Goal: Information Seeking & Learning: Check status

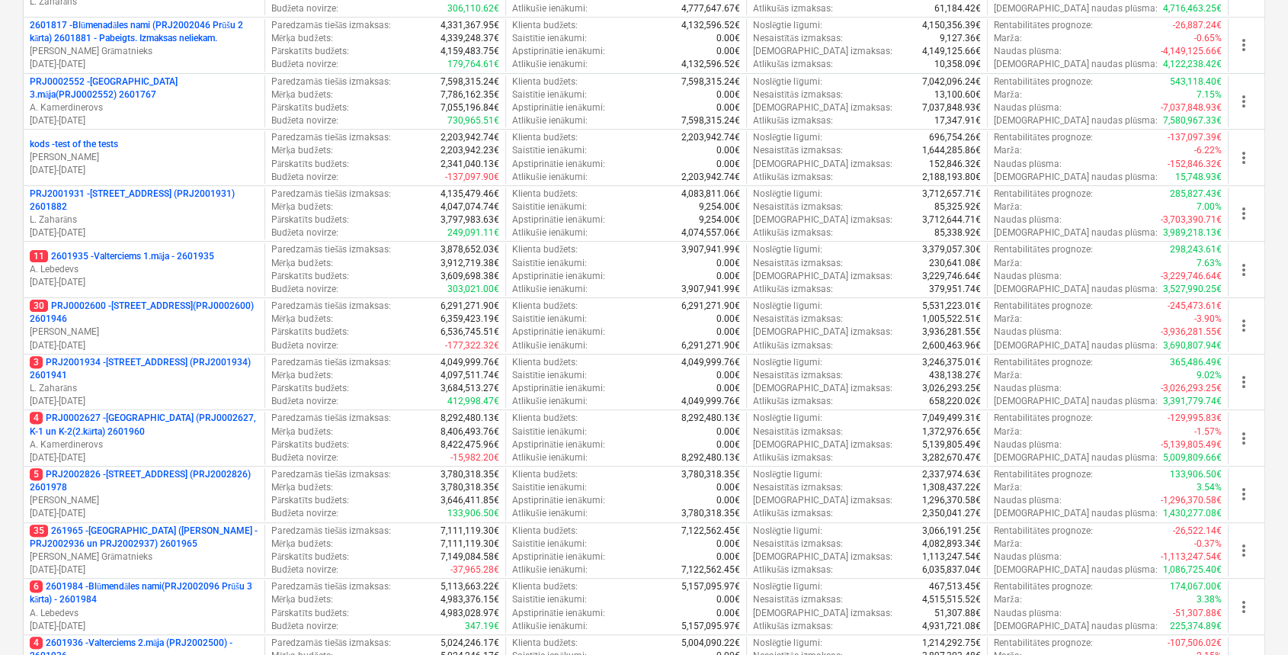
scroll to position [389, 0]
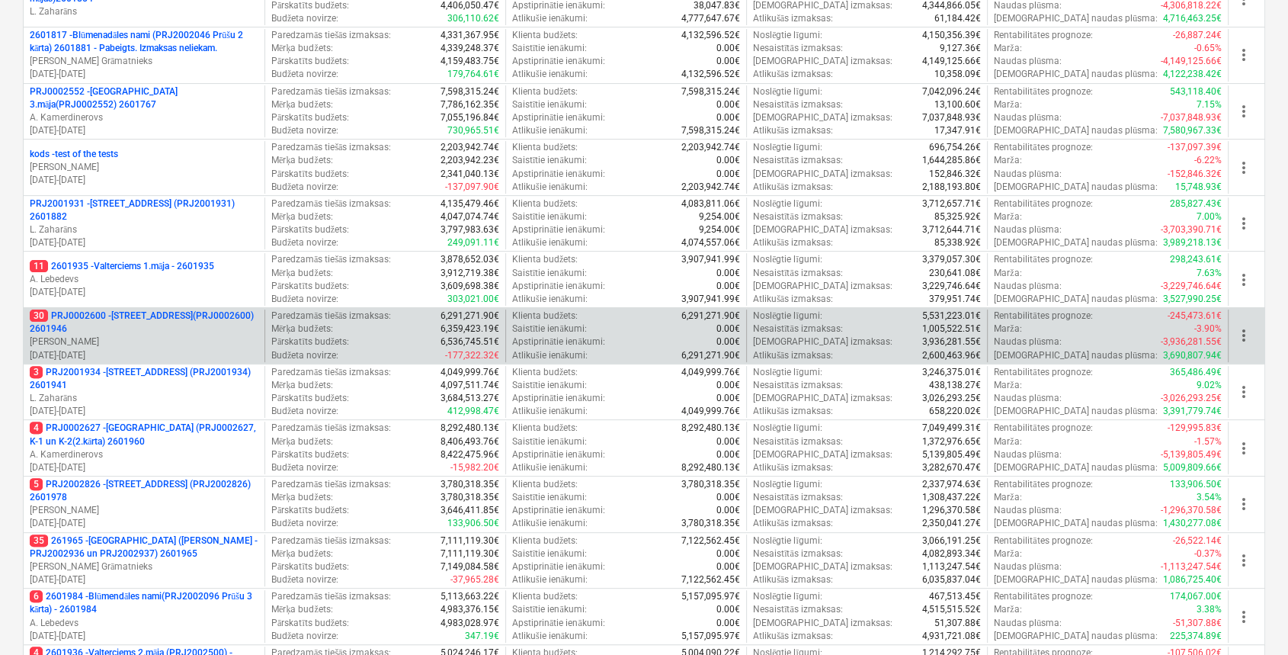
click at [139, 321] on p "30 PRJ0002600 - [STREET_ADDRESS](PRJ0002600) 2601946" at bounding box center [144, 322] width 229 height 26
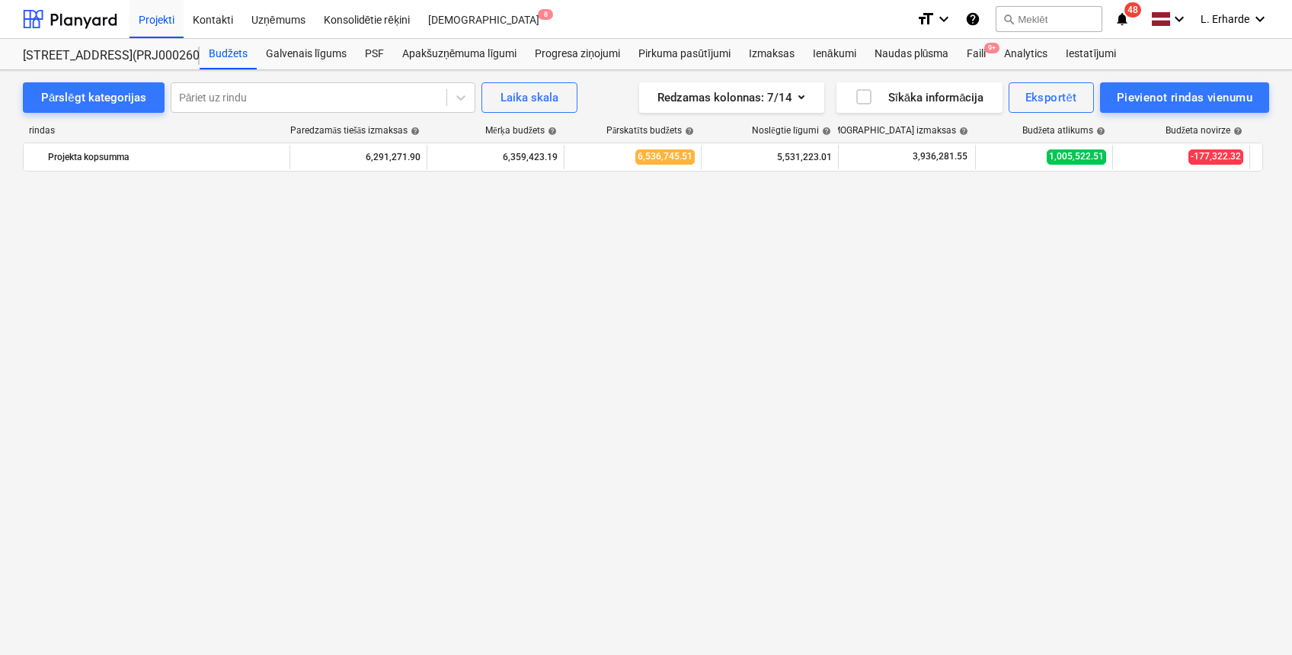
scroll to position [2973, 0]
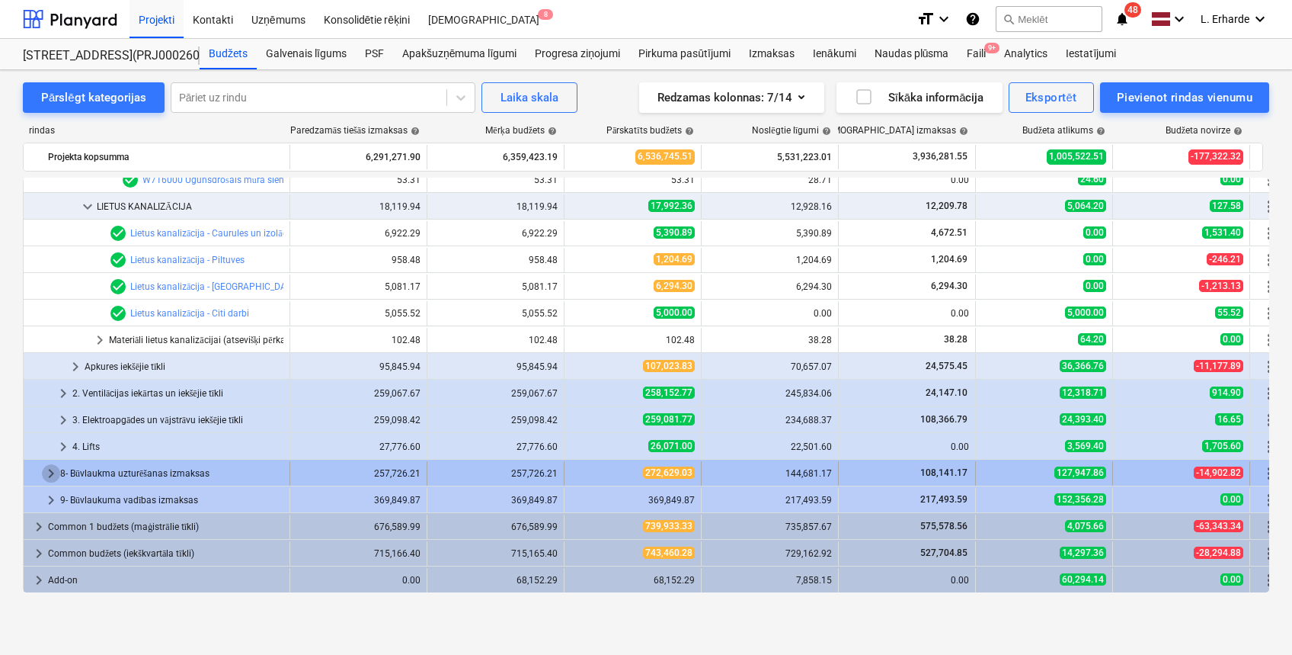
click at [53, 473] on span "keyboard_arrow_right" at bounding box center [51, 473] width 18 height 18
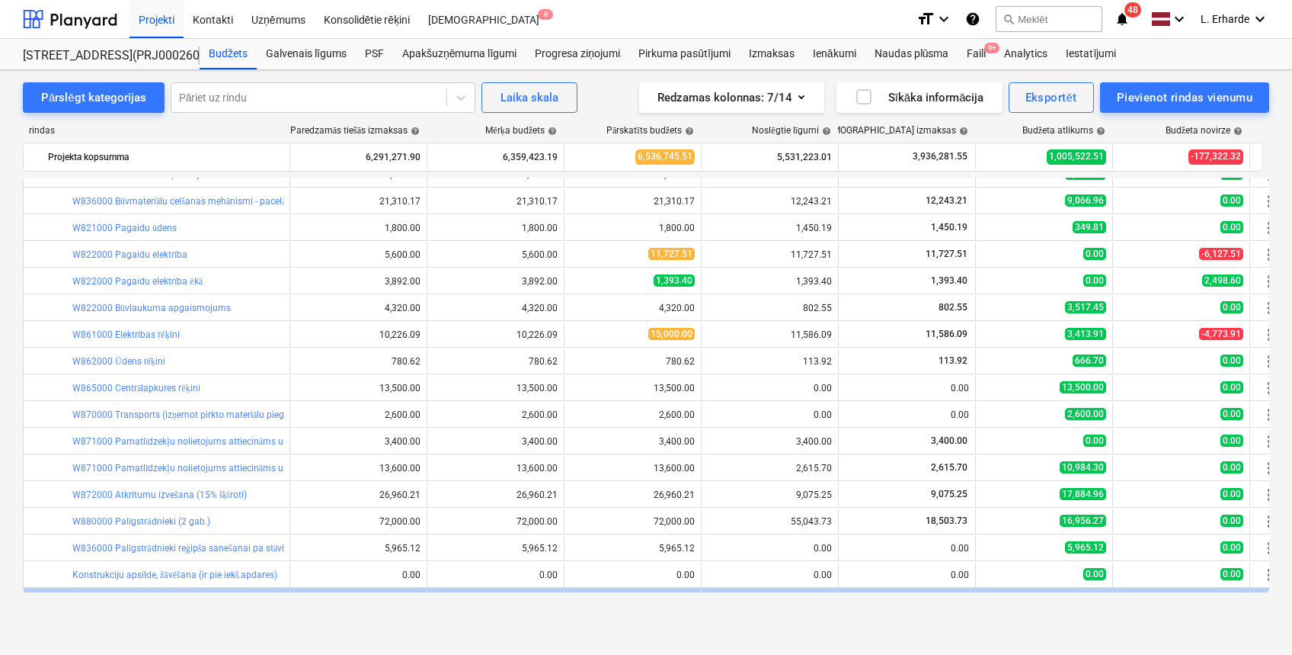
scroll to position [3637, 0]
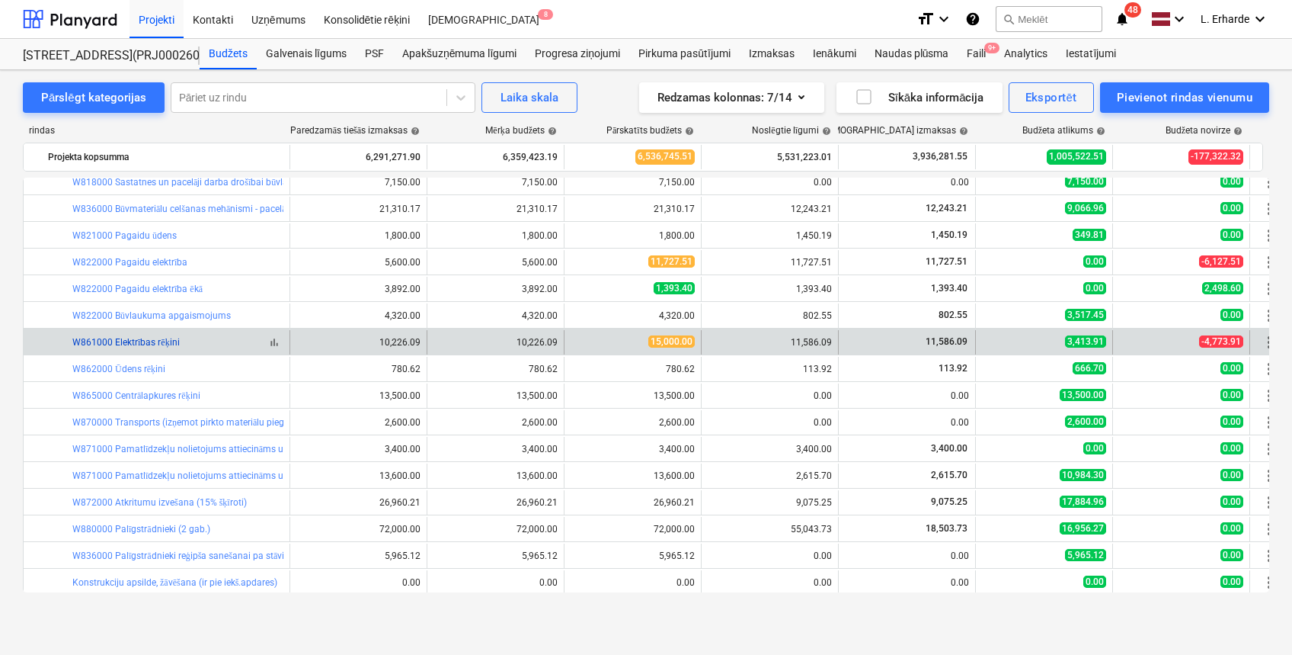
click at [172, 344] on link "W861000 Elektrības rēķini" at bounding box center [125, 342] width 107 height 11
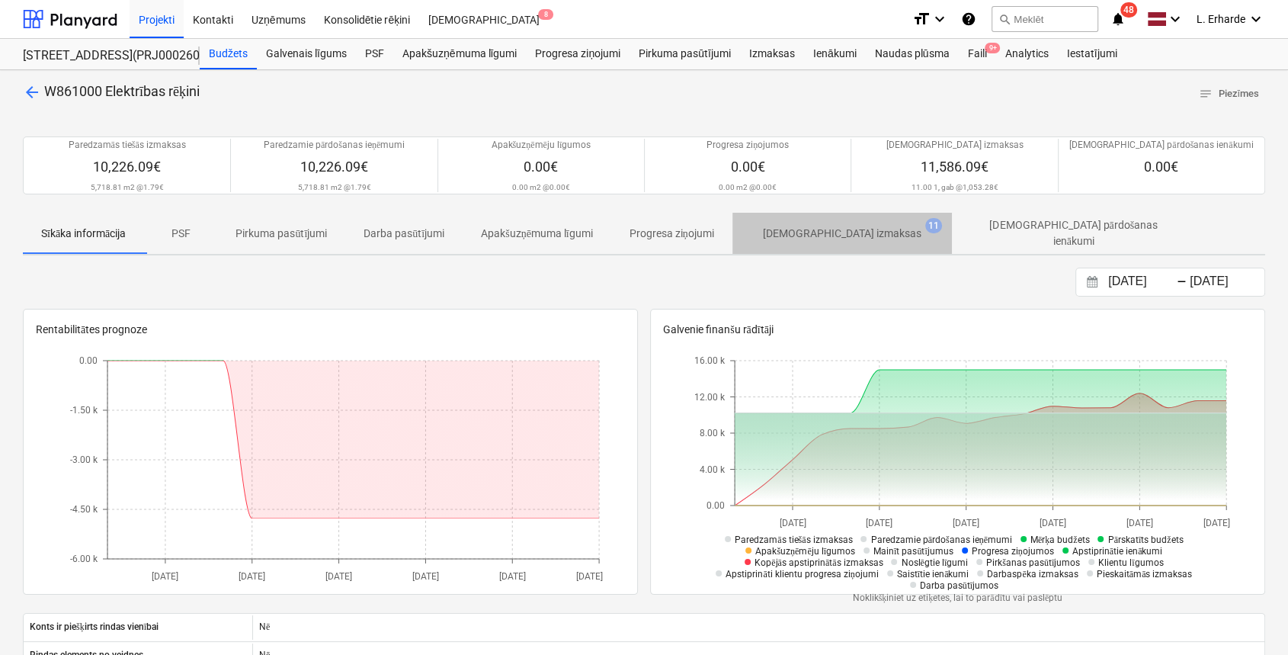
click at [856, 232] on p "[DEMOGRAPHIC_DATA] izmaksas" at bounding box center [842, 234] width 159 height 16
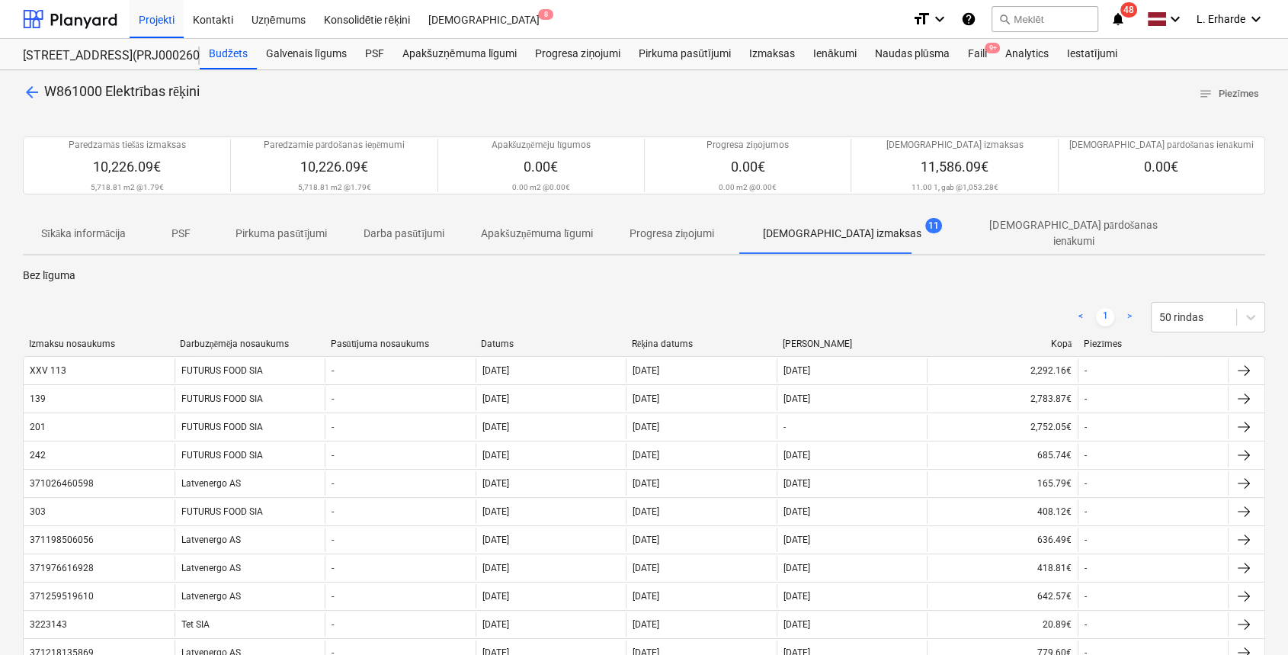
click at [517, 338] on div "Datums" at bounding box center [550, 343] width 139 height 11
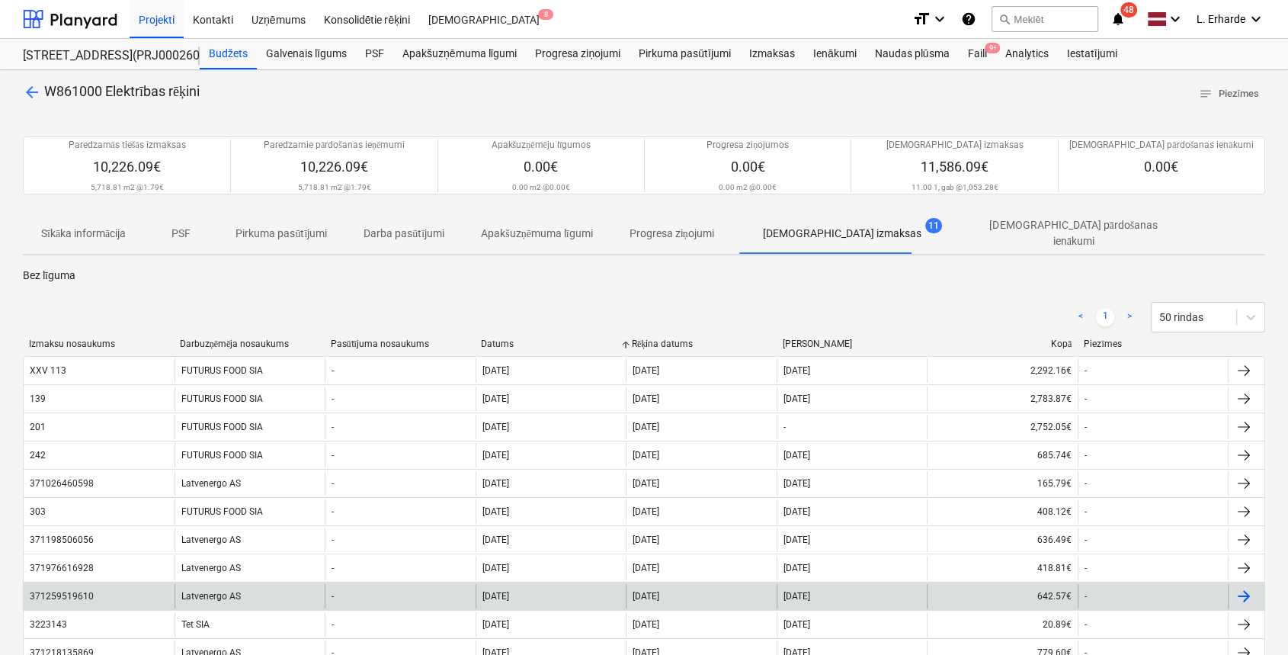
click at [53, 597] on div "371259519610" at bounding box center [99, 596] width 151 height 24
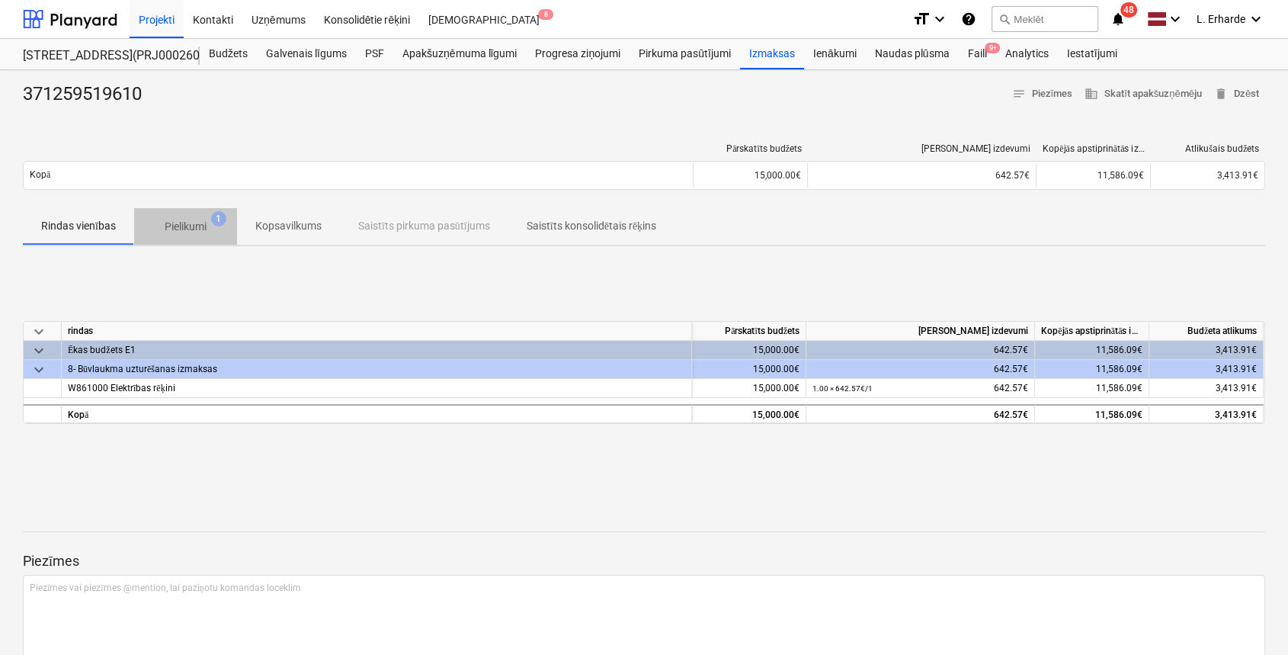
click at [187, 229] on p "Pielikumi" at bounding box center [186, 227] width 42 height 16
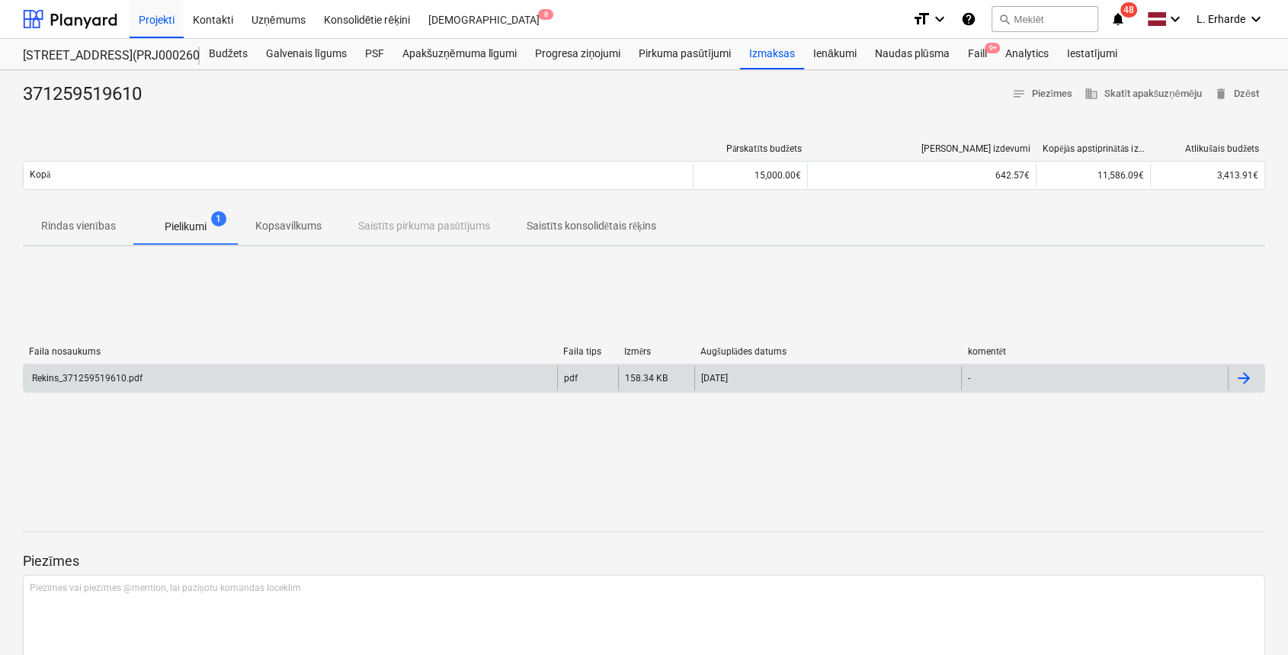
click at [137, 380] on div "Rekins_371259519610.pdf" at bounding box center [86, 378] width 113 height 11
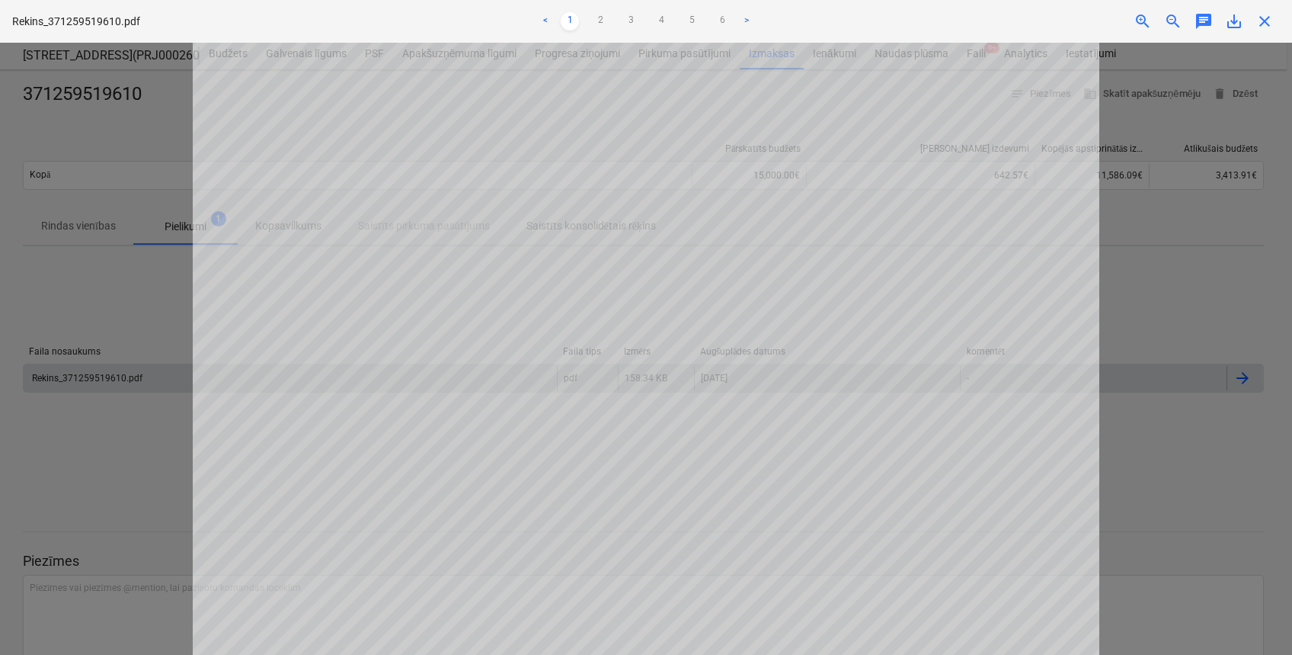
scroll to position [32, 0]
click at [1264, 15] on span "close" at bounding box center [1265, 21] width 18 height 18
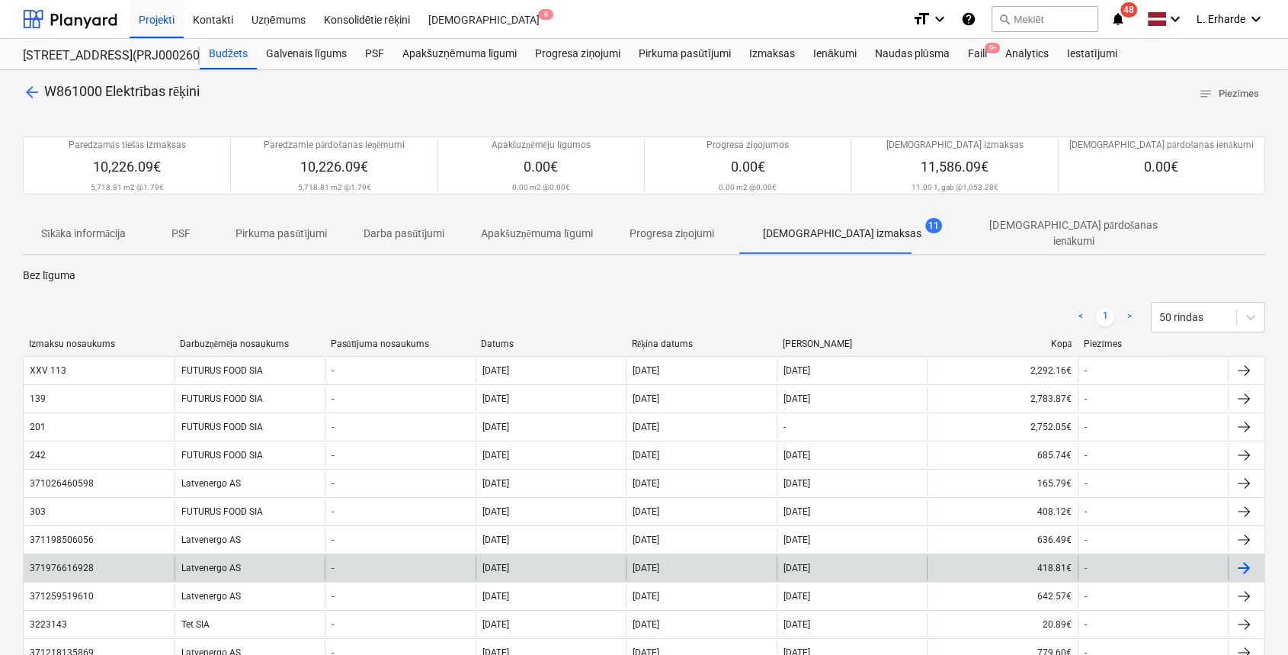
click at [232, 556] on div "Latvenergo AS" at bounding box center [250, 568] width 151 height 24
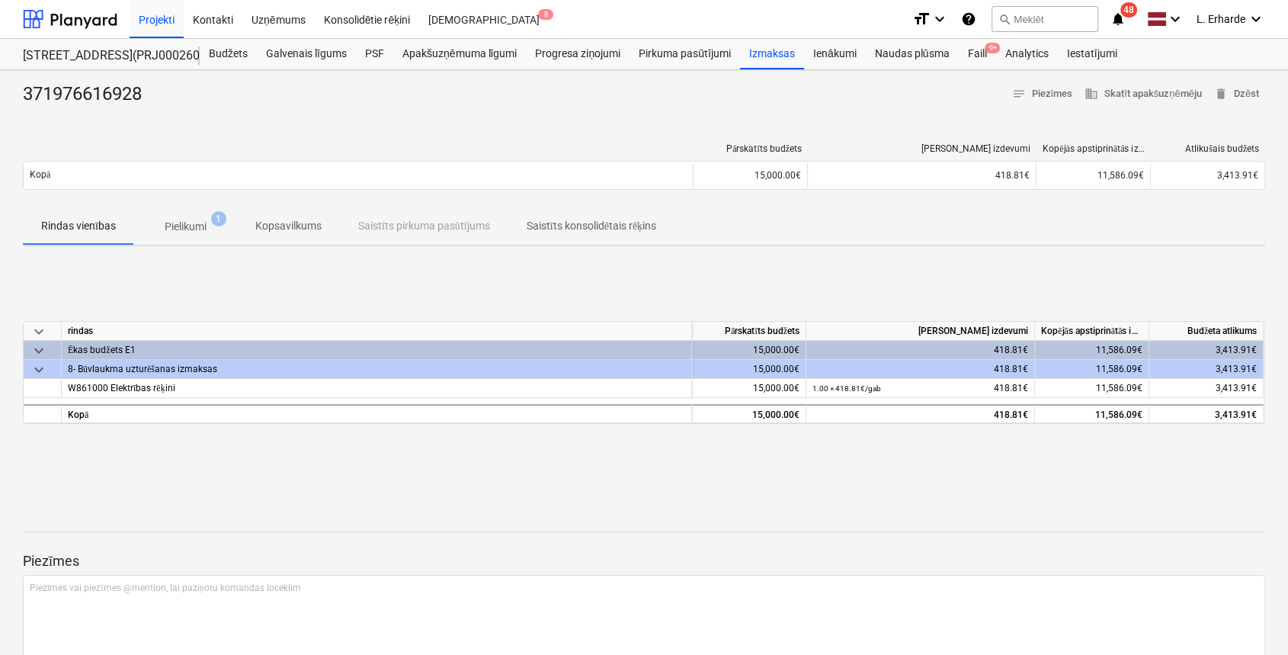
click at [205, 224] on p "Pielikumi" at bounding box center [186, 227] width 42 height 16
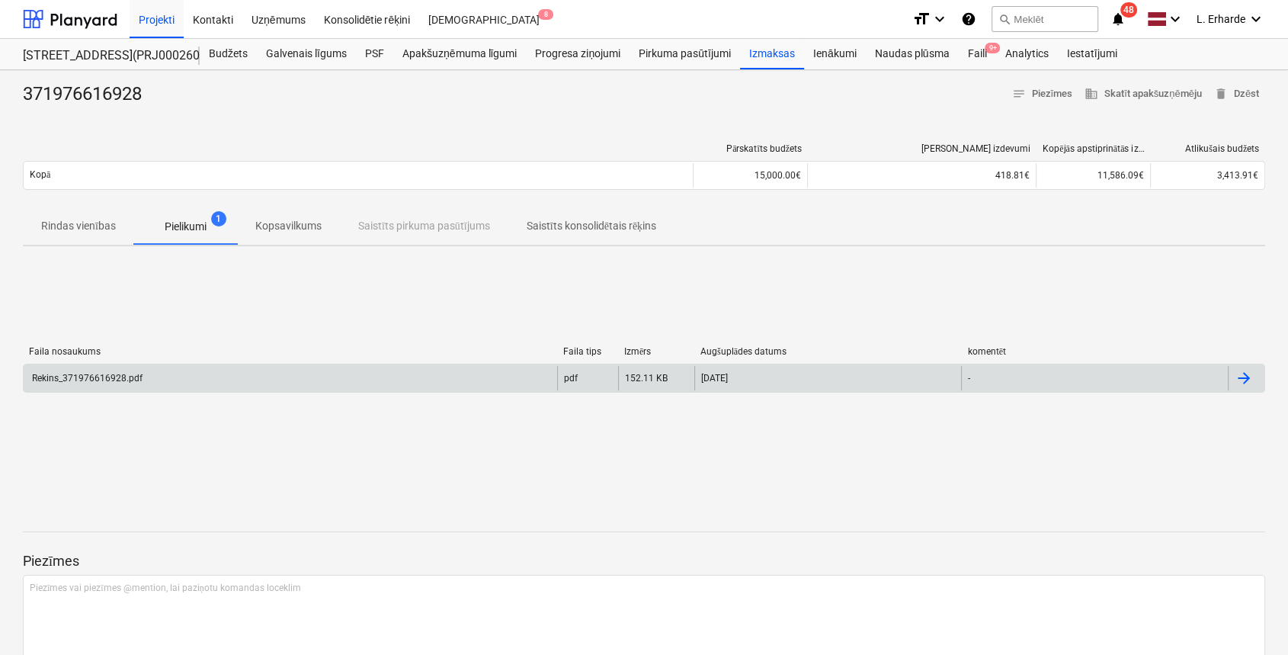
click at [143, 375] on div "Rekins_371976616928.pdf" at bounding box center [290, 378] width 533 height 24
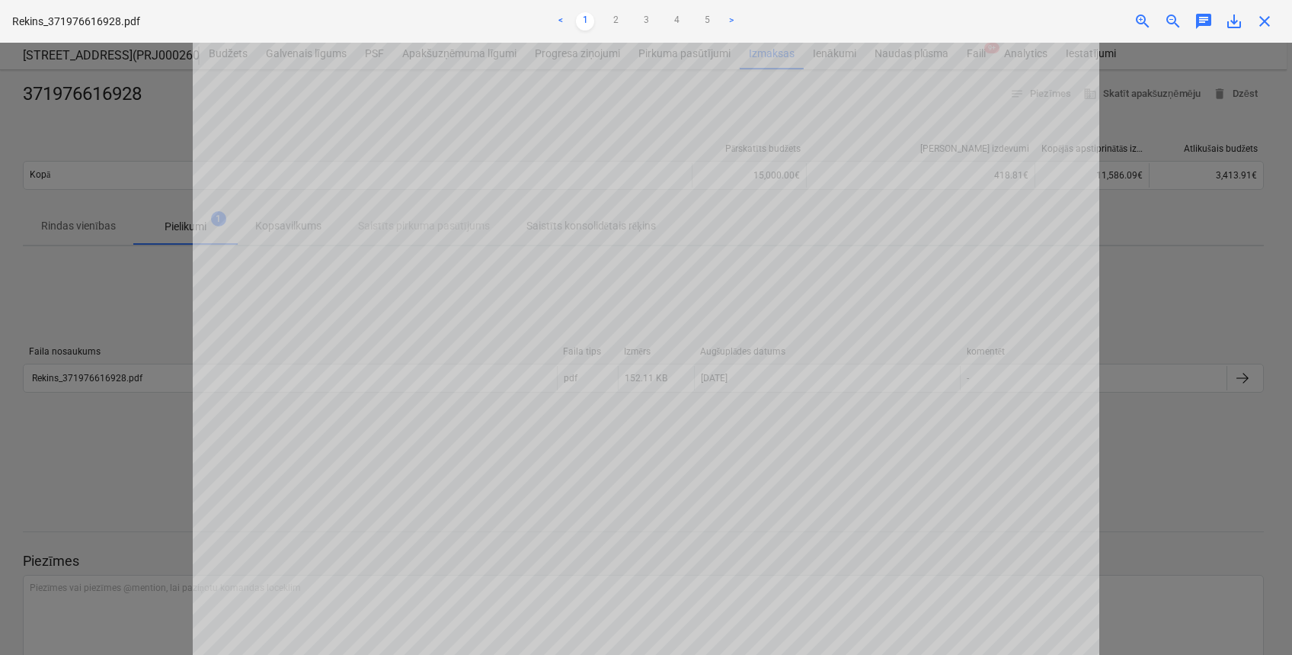
scroll to position [48, 0]
click at [1139, 358] on div at bounding box center [646, 349] width 1292 height 612
click at [1227, 248] on div at bounding box center [646, 349] width 1292 height 612
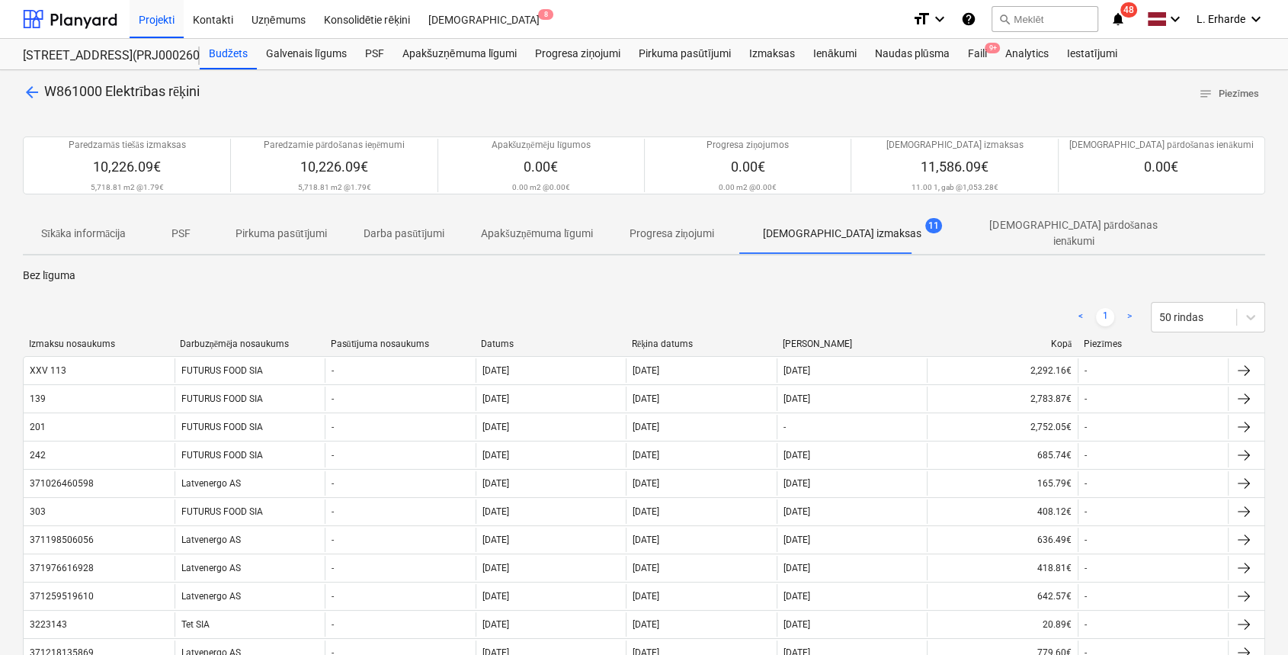
click at [30, 89] on span "arrow_back" at bounding box center [32, 92] width 18 height 18
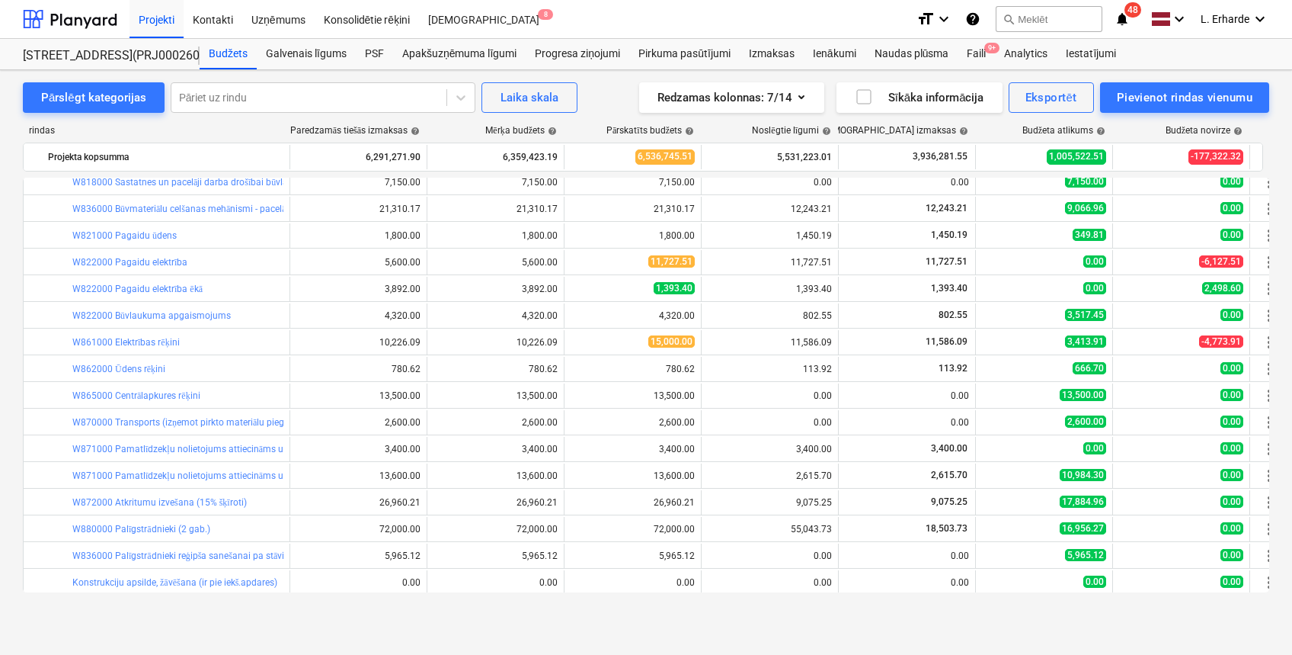
scroll to position [3746, 0]
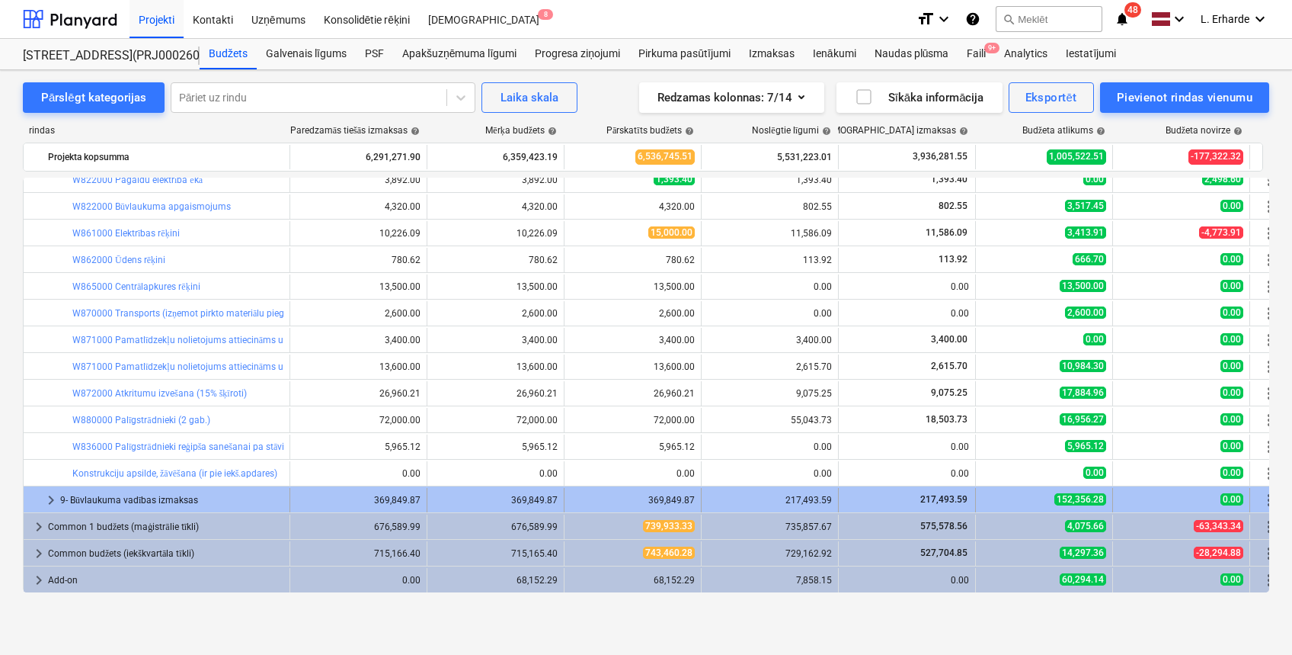
click at [48, 495] on span "keyboard_arrow_right" at bounding box center [51, 500] width 18 height 18
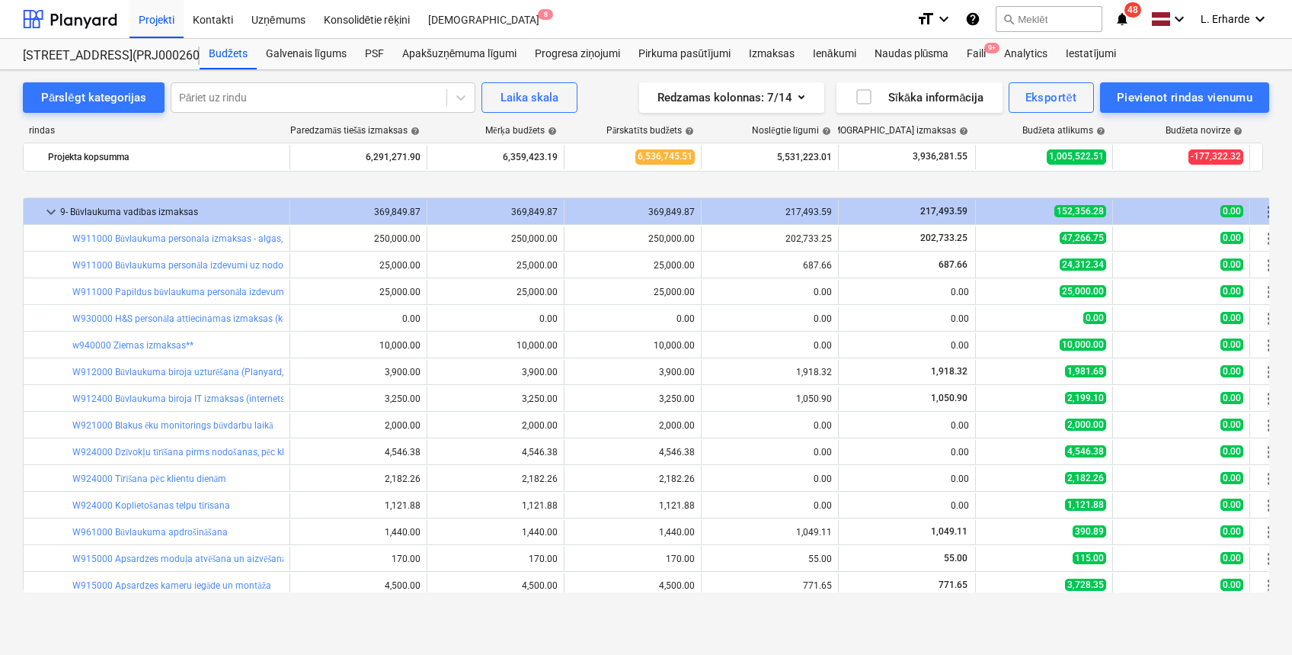
scroll to position [4111, 0]
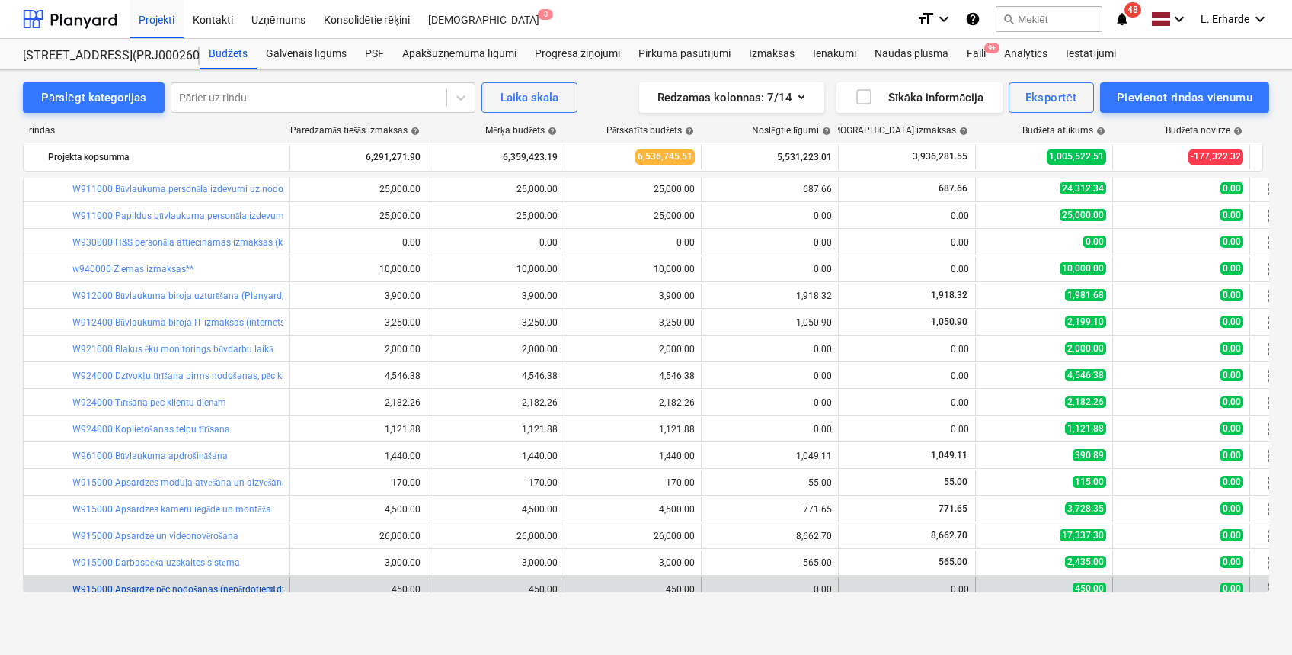
click at [244, 585] on link "W915000 Apsardze pēc nodošanas (nepārdotiem dzīvokļiem)" at bounding box center [198, 589] width 252 height 11
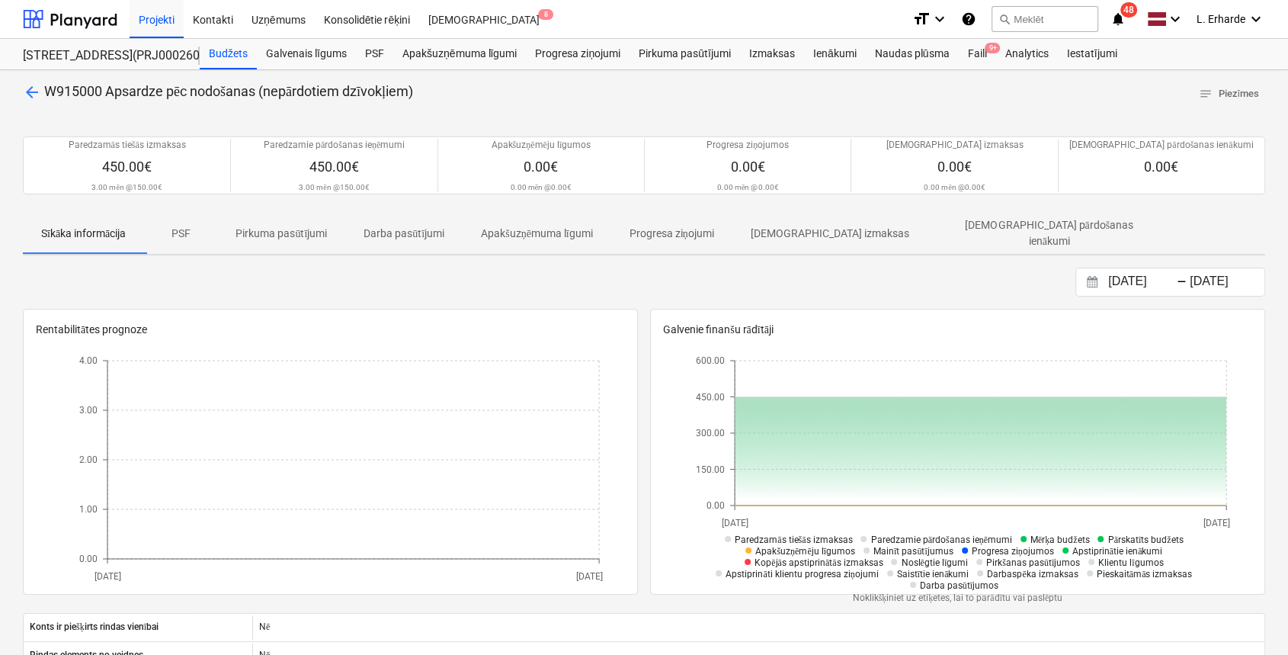
click at [24, 89] on span "arrow_back" at bounding box center [32, 92] width 18 height 18
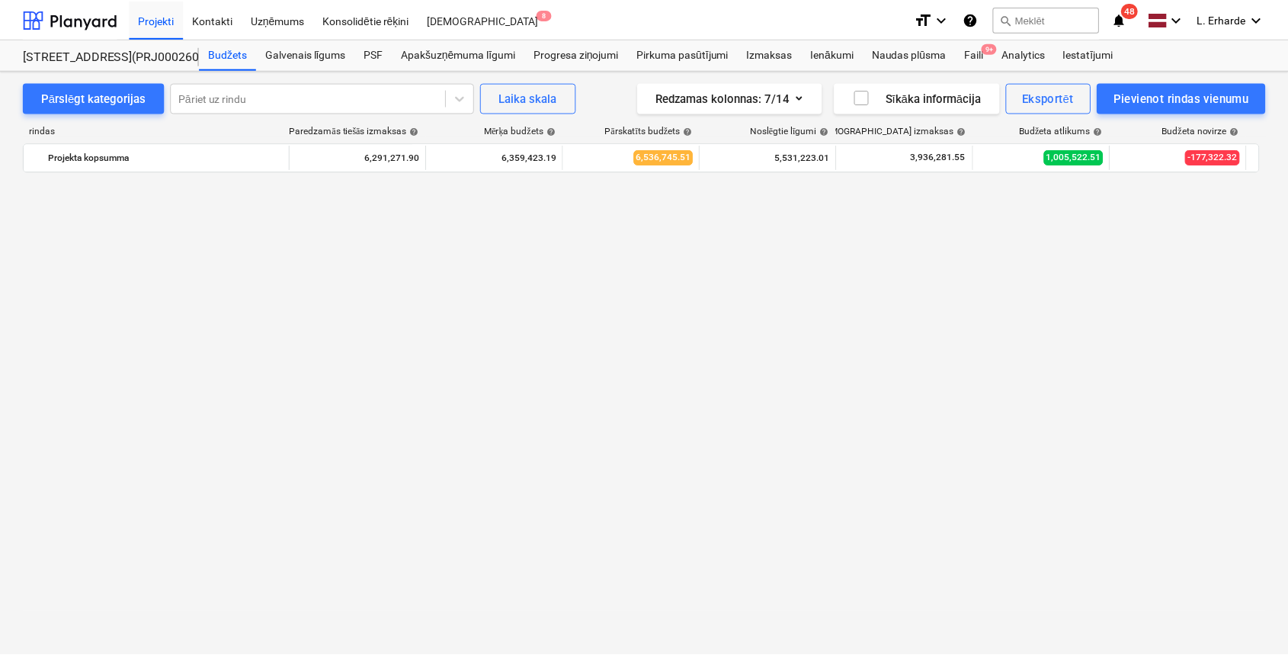
scroll to position [4111, 0]
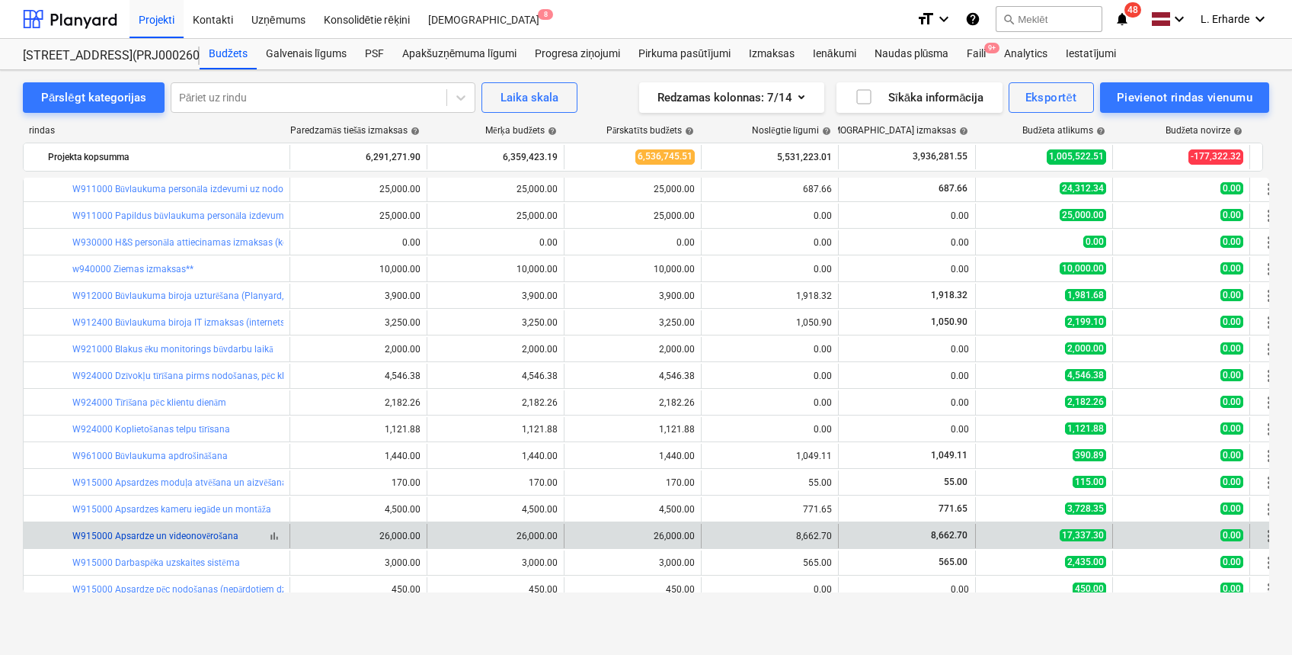
click at [200, 533] on link "W915000 Apsardze un videonovērošana" at bounding box center [155, 535] width 166 height 11
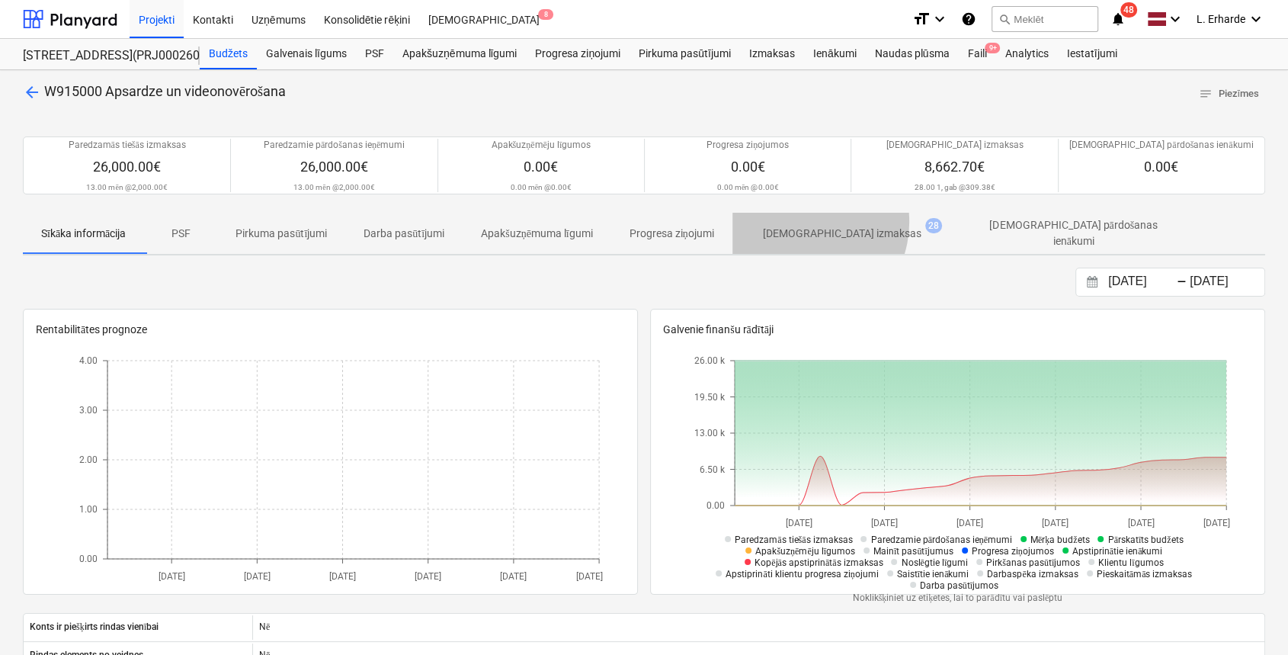
click at [807, 222] on span "[DEMOGRAPHIC_DATA] izmaksas 28" at bounding box center [841, 232] width 219 height 27
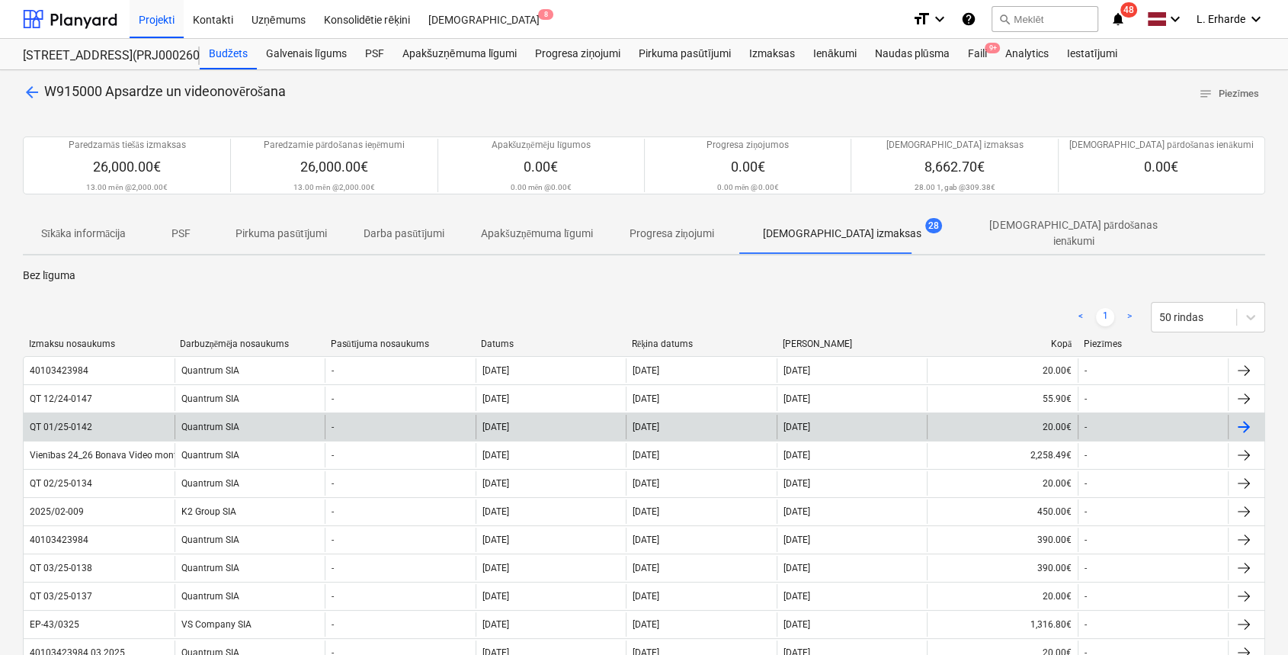
click at [67, 421] on div "QT 01/25-0142" at bounding box center [61, 426] width 62 height 11
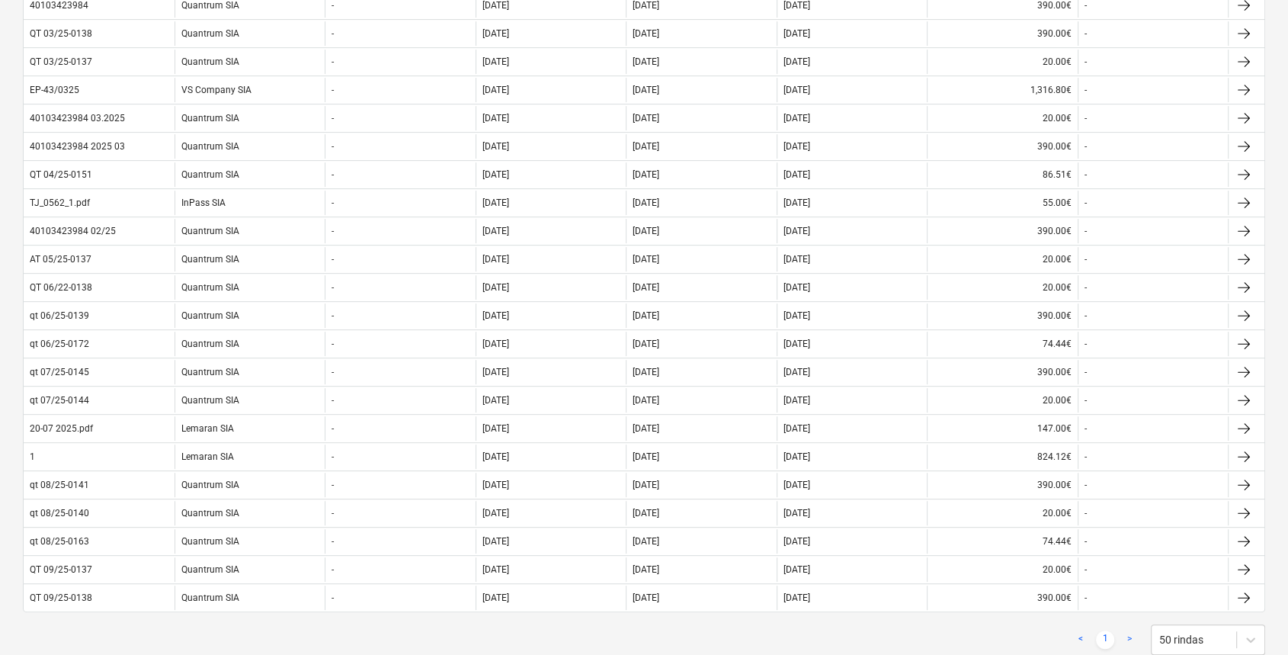
scroll to position [553, 0]
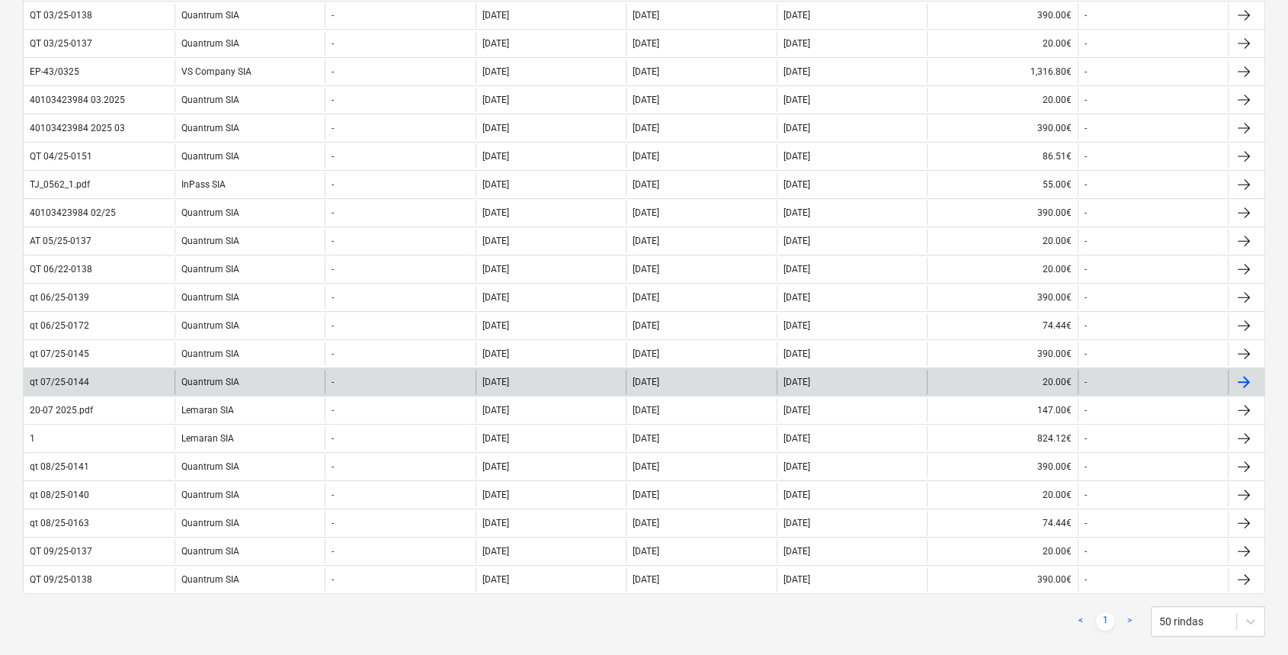
click at [101, 374] on div "qt 07/25-0144" at bounding box center [99, 382] width 151 height 24
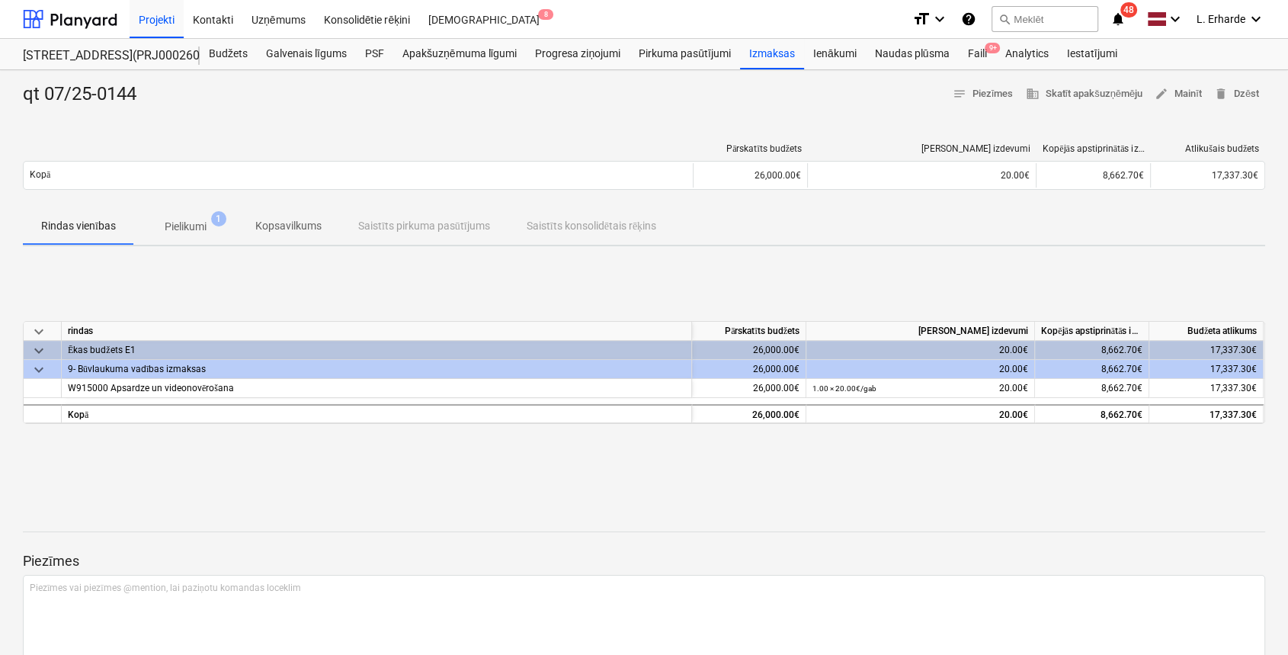
click at [175, 221] on p "Pielikumi" at bounding box center [186, 227] width 42 height 16
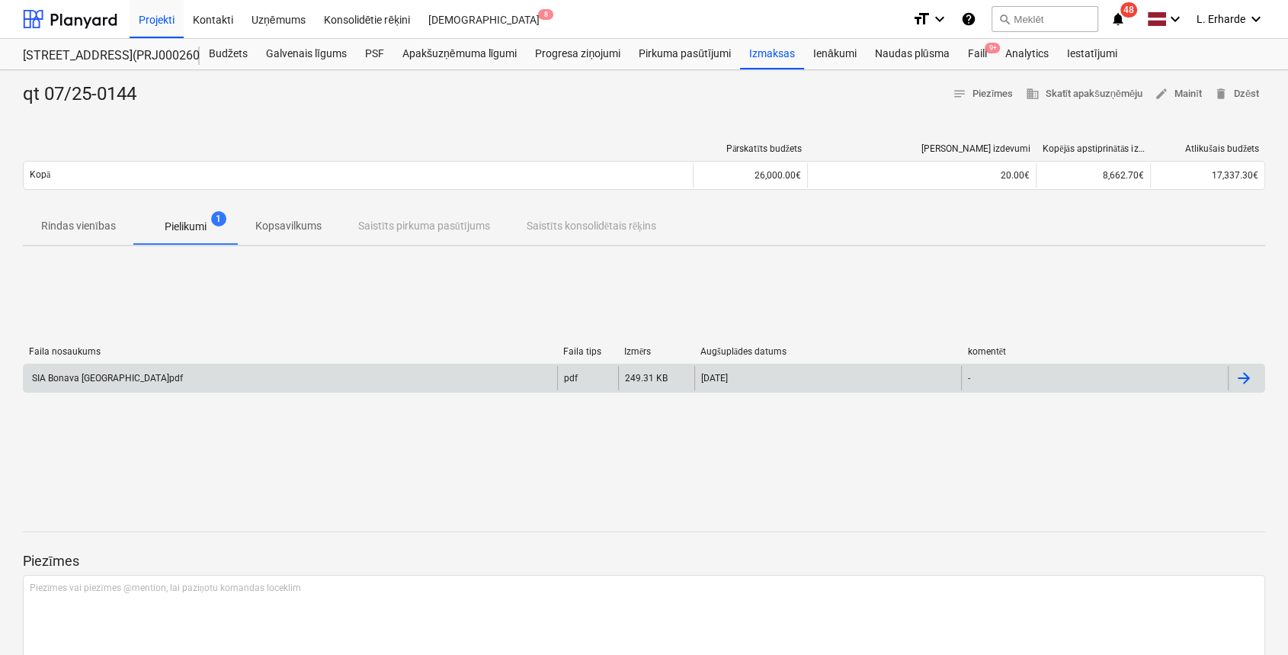
click at [129, 378] on div "SIA Bonava [GEOGRAPHIC_DATA]pdf" at bounding box center [290, 378] width 533 height 24
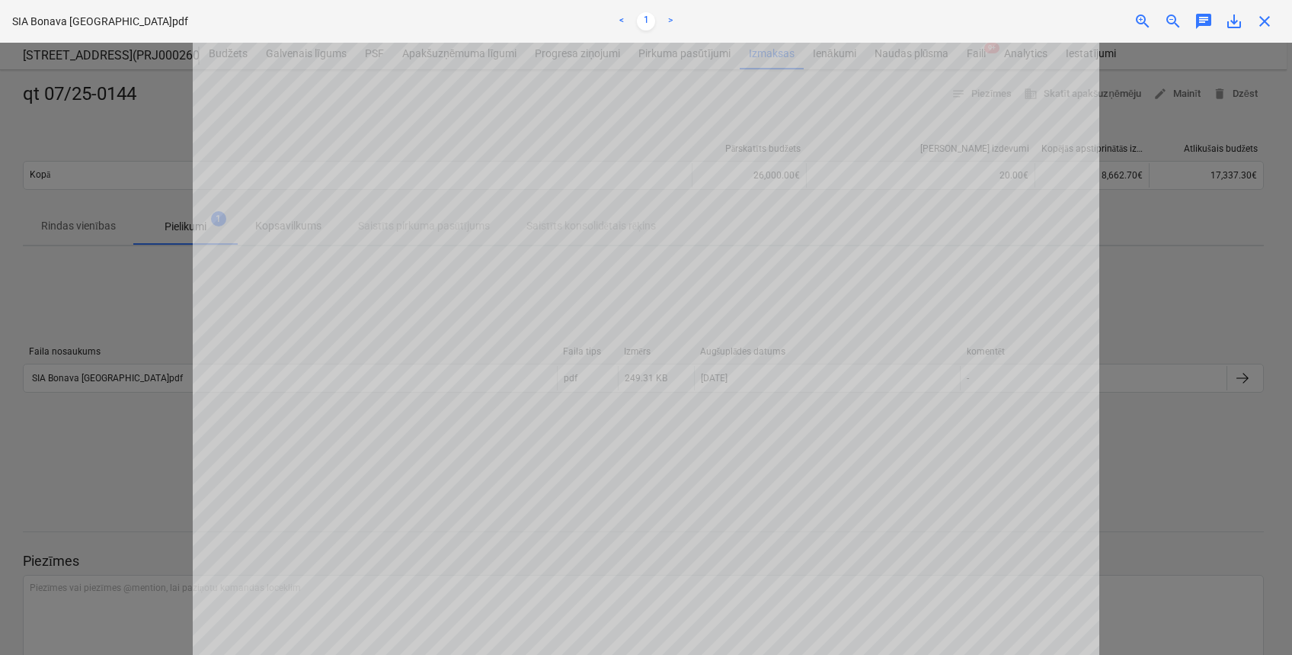
click at [1168, 329] on div at bounding box center [646, 349] width 1292 height 612
click at [1274, 27] on div "close" at bounding box center [1265, 21] width 30 height 18
click at [1258, 20] on span "close" at bounding box center [1265, 21] width 18 height 18
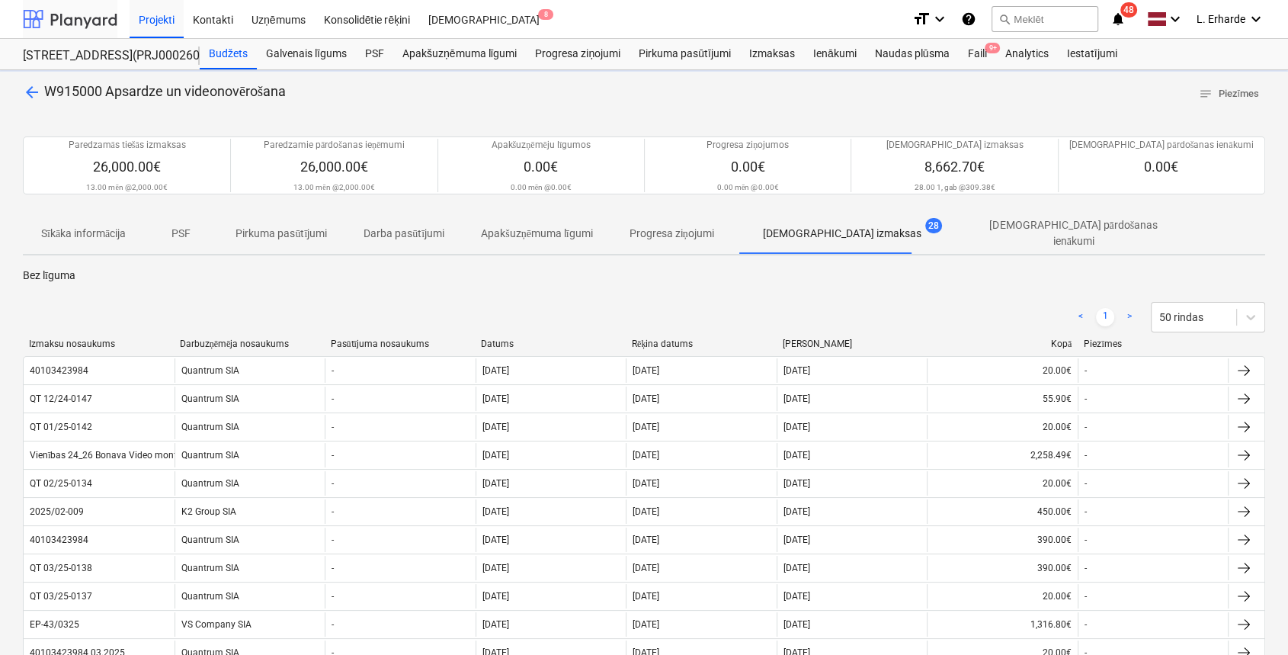
scroll to position [553, 0]
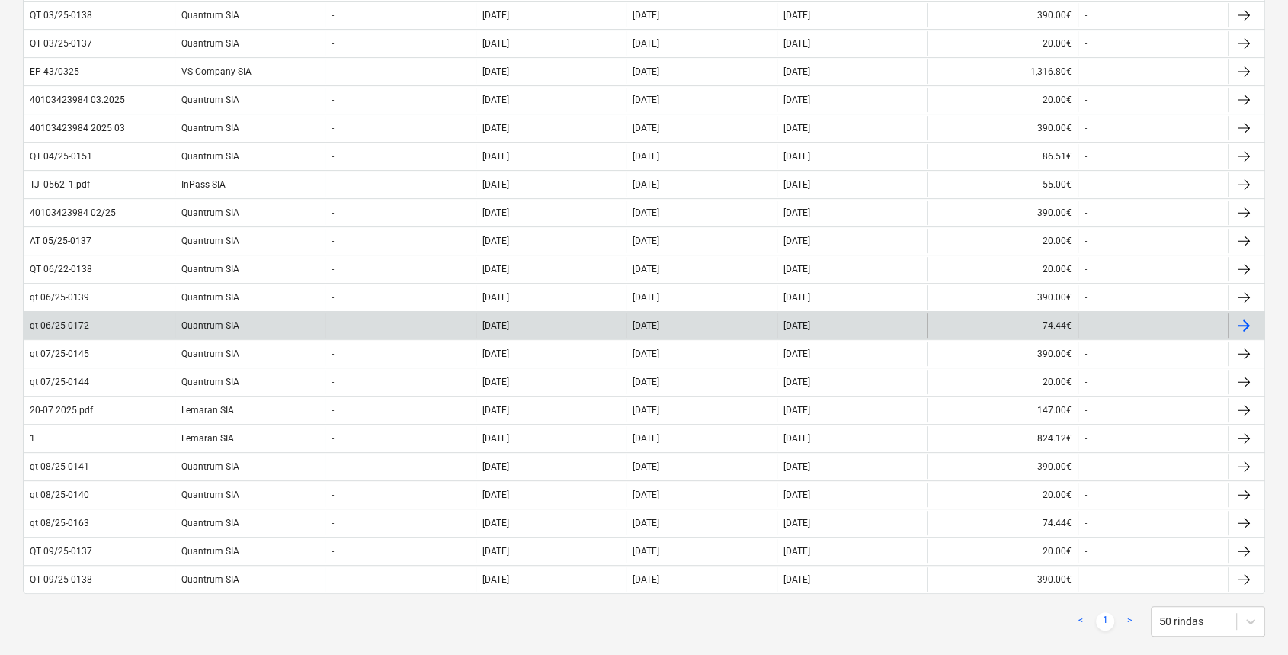
click at [1010, 319] on div "74.44€" at bounding box center [1002, 325] width 151 height 24
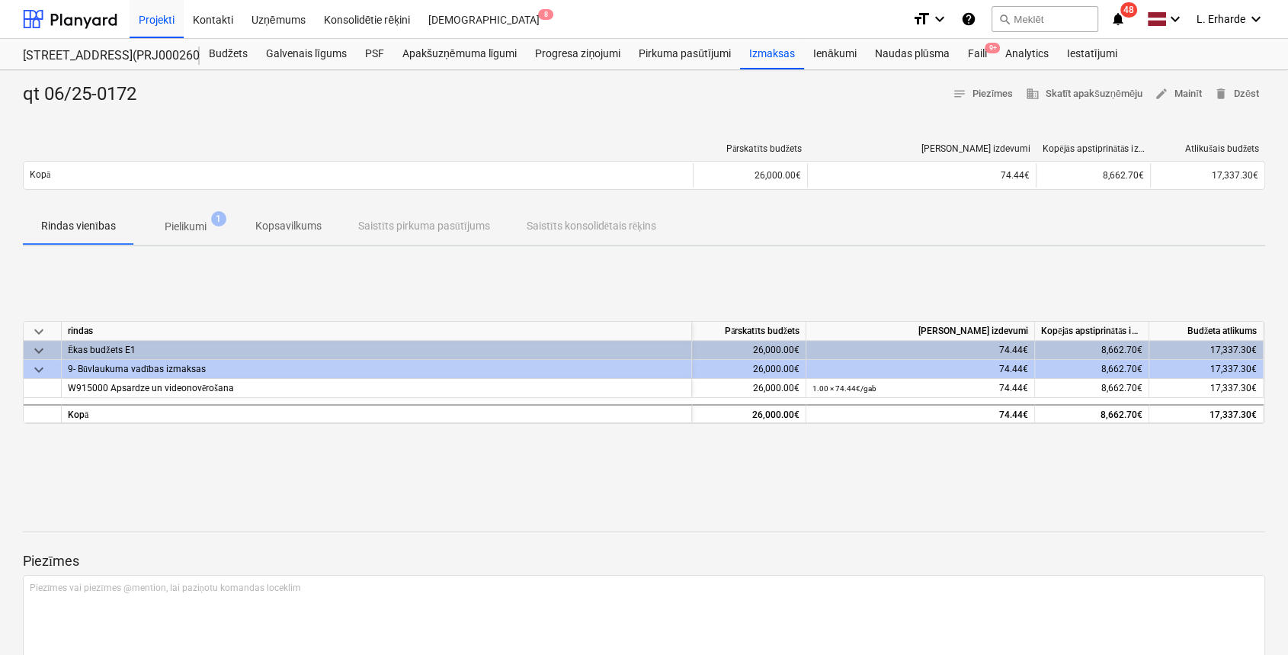
click at [187, 223] on p "Pielikumi" at bounding box center [186, 227] width 42 height 16
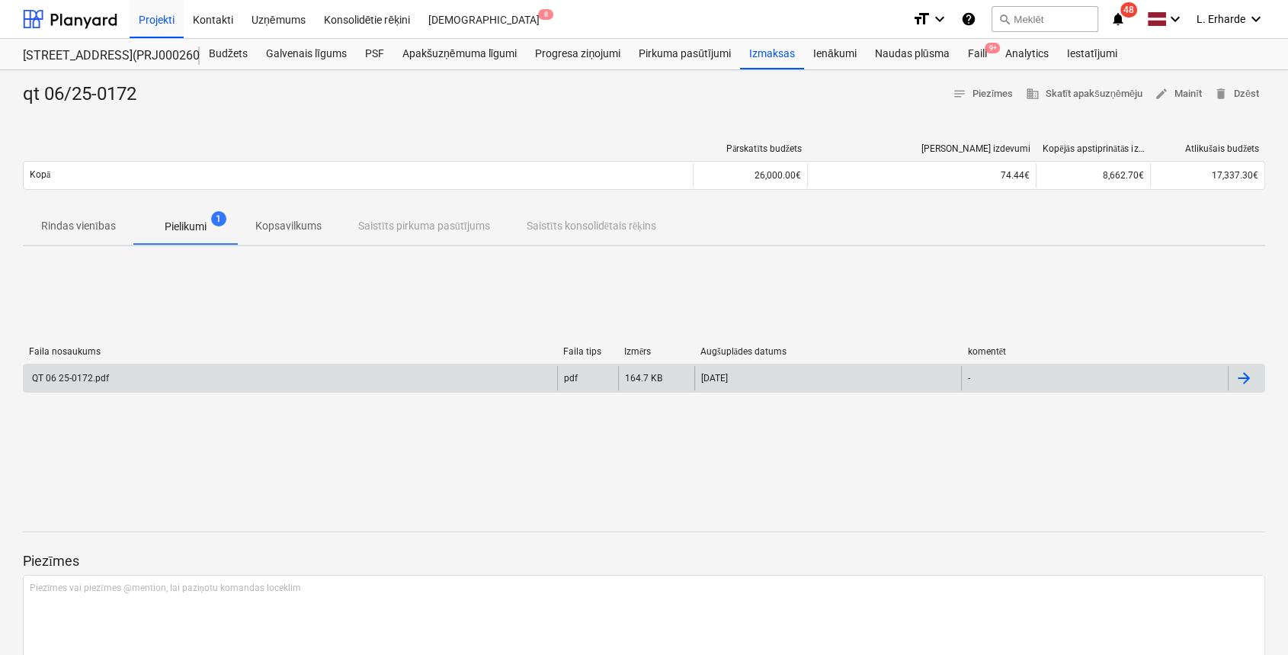
click at [123, 367] on div "QT 06 25-0172.pdf" at bounding box center [290, 378] width 533 height 24
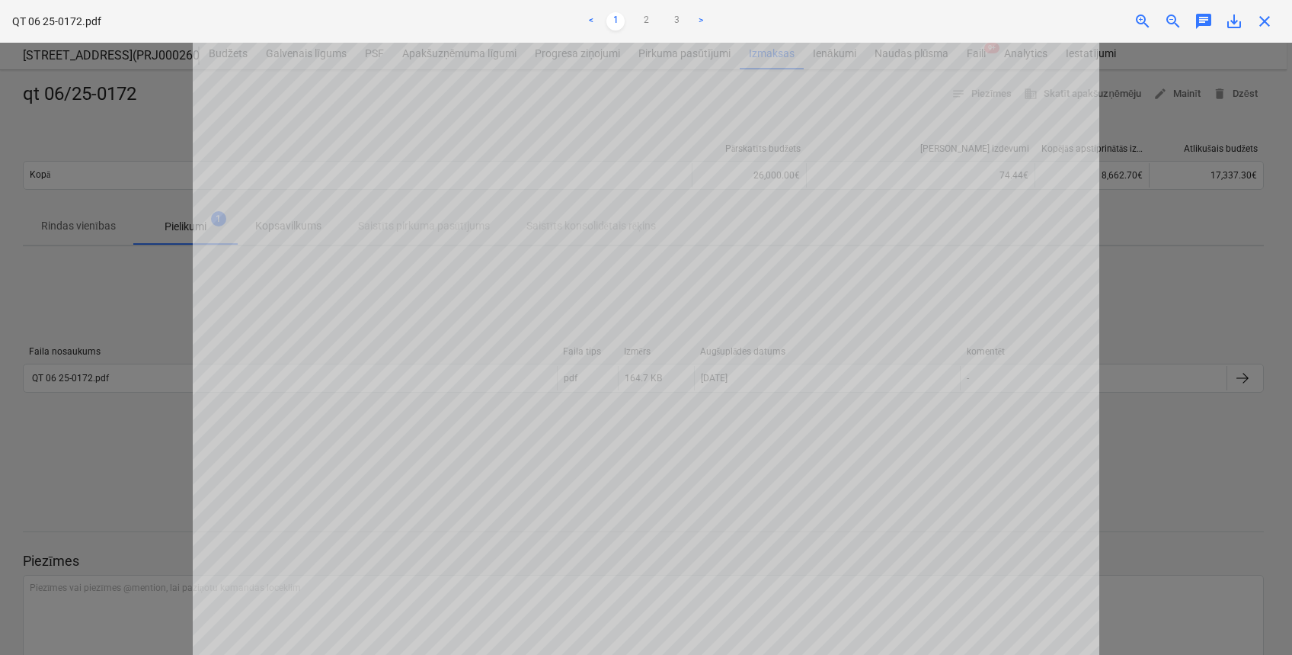
click at [1177, 335] on div at bounding box center [646, 349] width 1292 height 612
click at [1267, 24] on span "close" at bounding box center [1265, 21] width 18 height 18
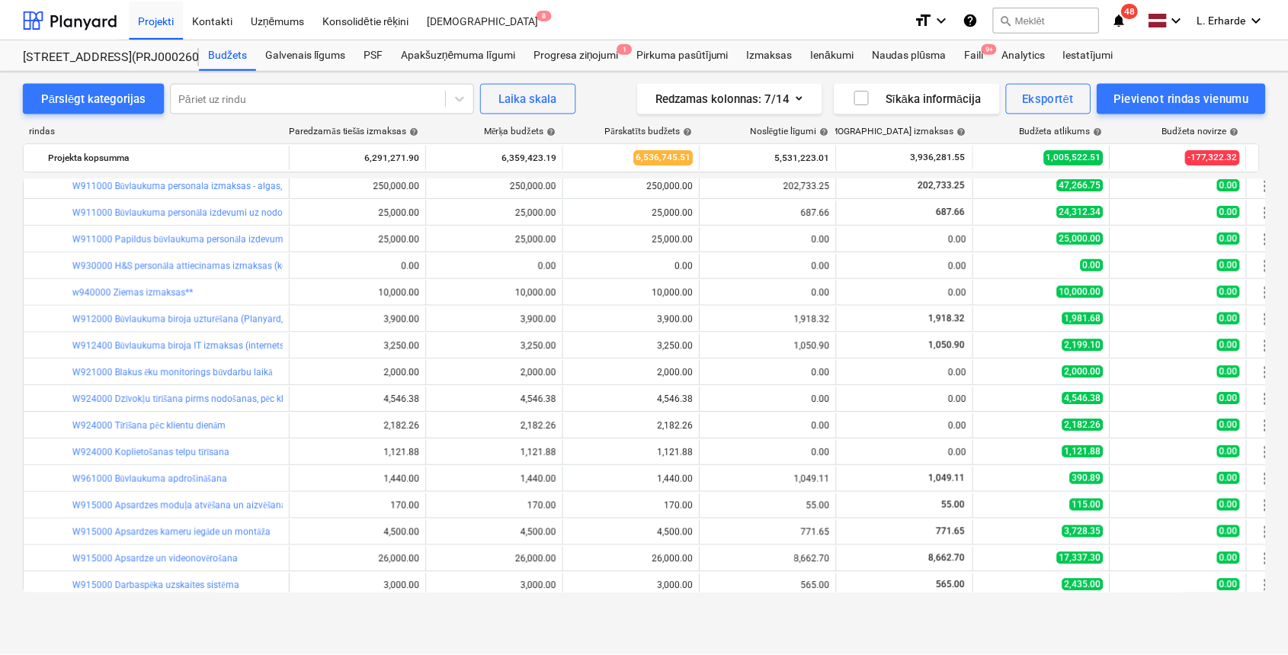
scroll to position [3957, 0]
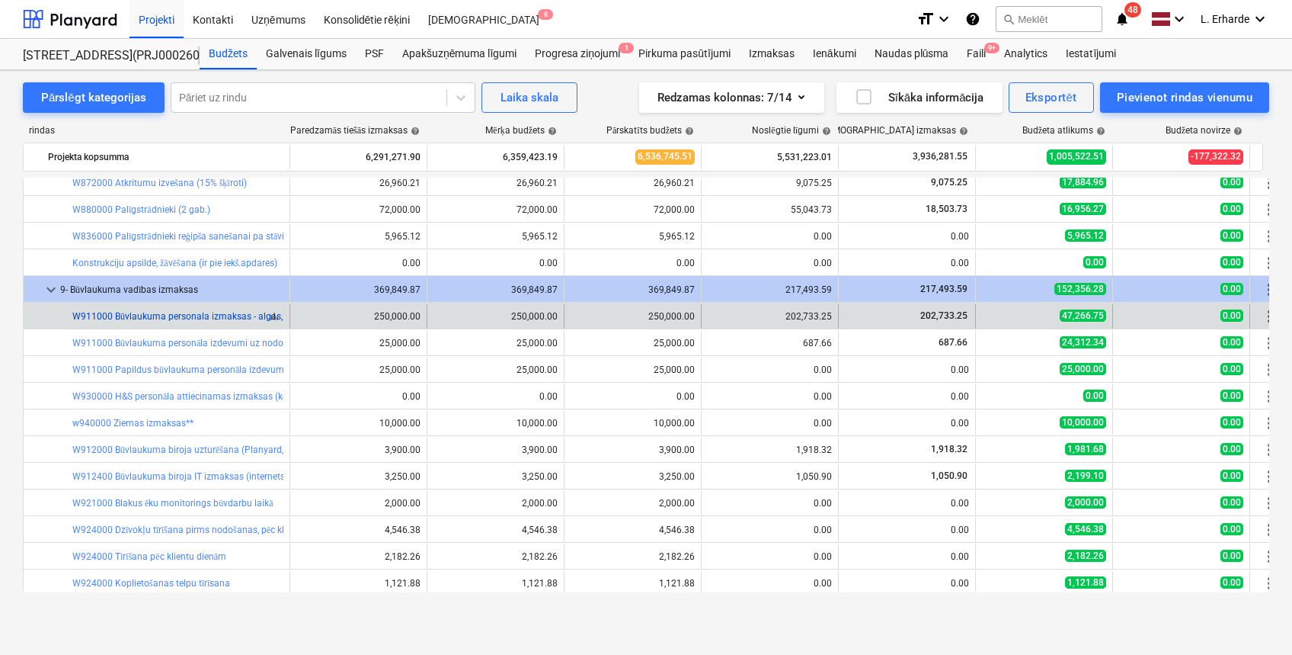
click at [245, 311] on link "W911000 Būvlaukuma personala izmaksas - algas, apdrošināšana, transports, mob.[…" at bounding box center [350, 316] width 557 height 11
